Goal: Check status

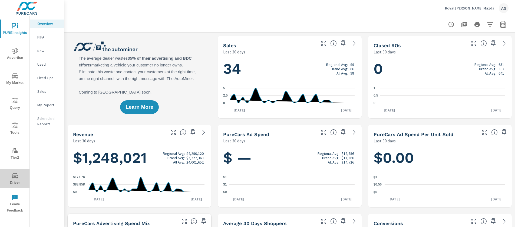
click at [14, 174] on icon "nav menu" at bounding box center [15, 175] width 6 height 6
